Goal: Find specific page/section: Find specific page/section

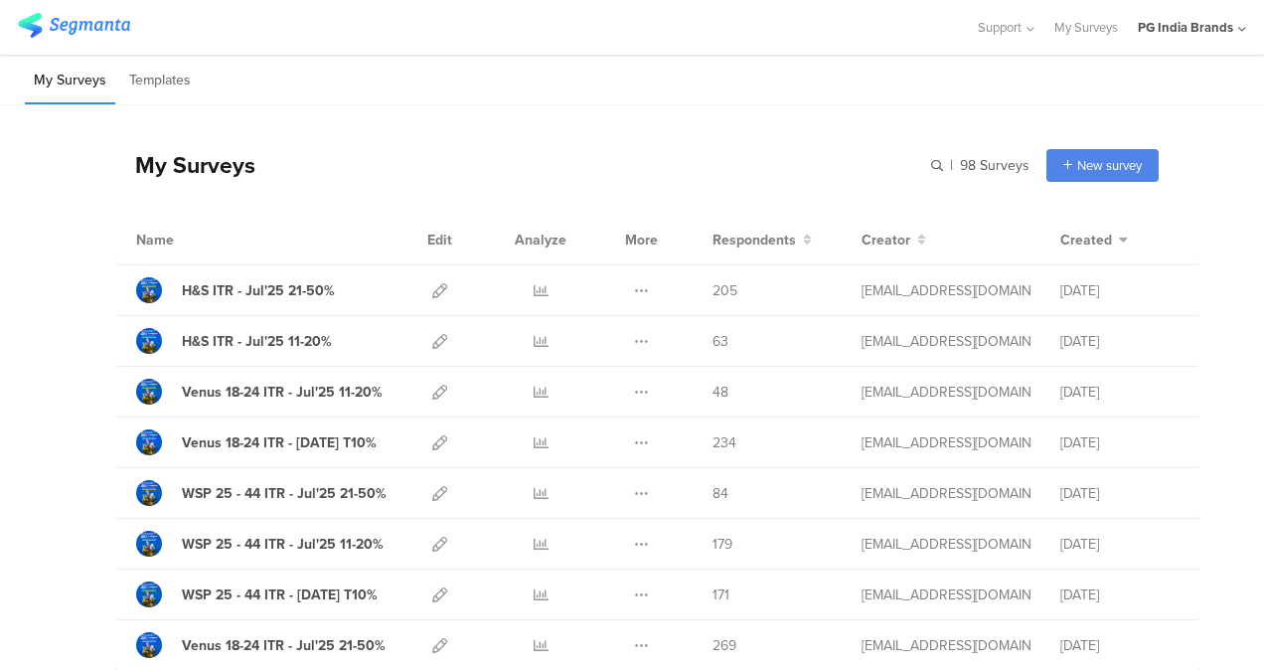
click at [125, 28] on img at bounding box center [74, 25] width 112 height 25
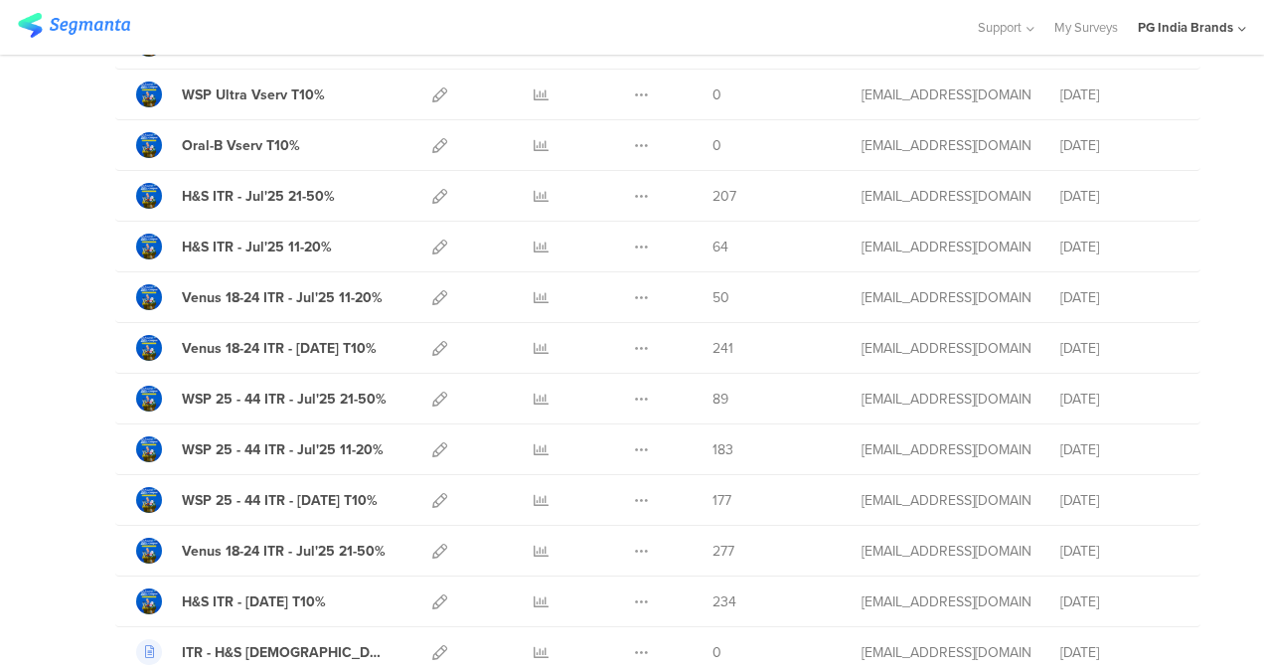
scroll to position [250, 0]
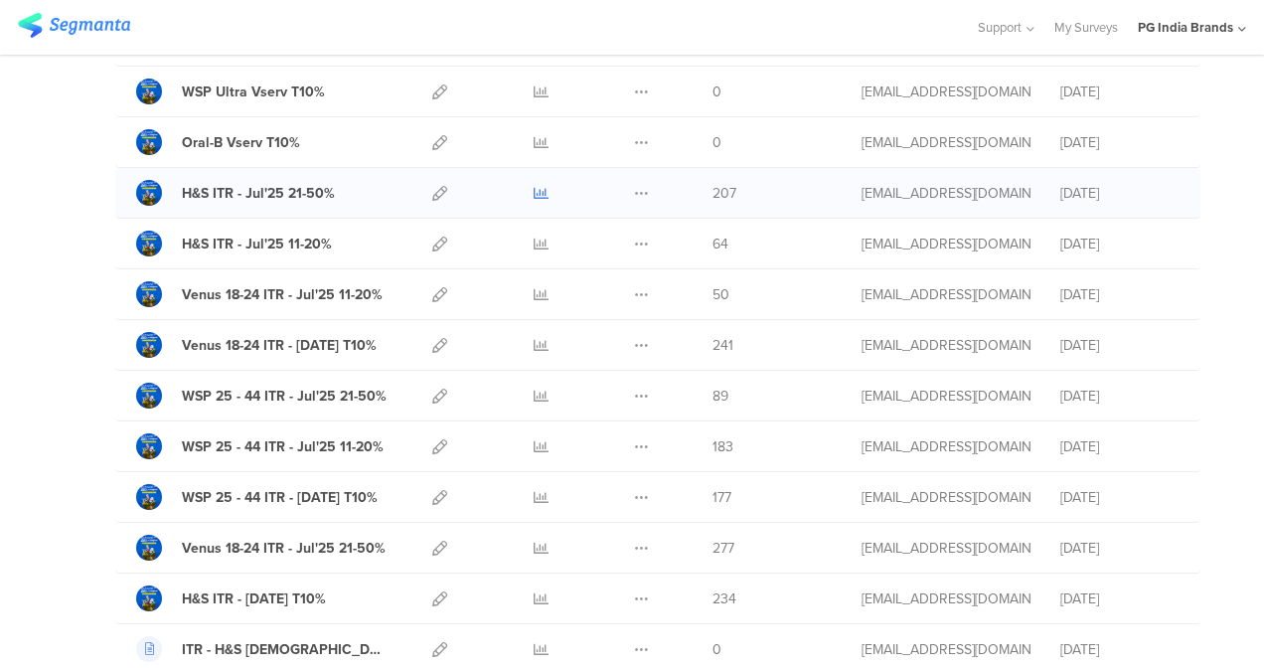
click at [534, 192] on icon at bounding box center [541, 193] width 15 height 15
